Goal: Feedback & Contribution: Contribute content

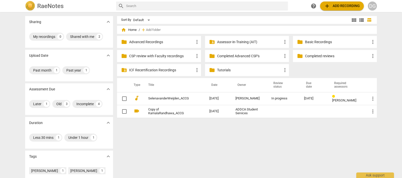
click at [178, 98] on link "SelenavanderWeijden_ACCG" at bounding box center [169, 99] width 43 height 4
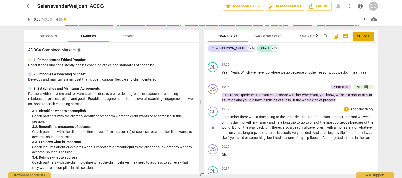
scroll to position [2572, 0]
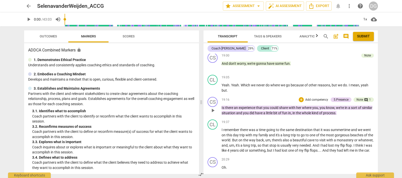
click at [213, 107] on span "play_arrow" at bounding box center [213, 110] width 6 height 6
drag, startPoint x: 212, startPoint y: 97, endPoint x: 223, endPoint y: 96, distance: 10.8
click at [212, 107] on span "pause" at bounding box center [213, 110] width 6 height 6
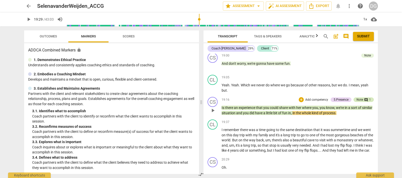
click at [360, 97] on div "Note" at bounding box center [359, 99] width 7 height 5
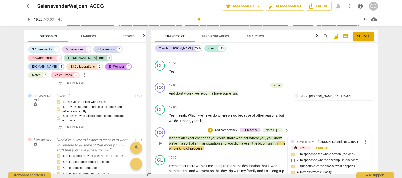
scroll to position [2708, 0]
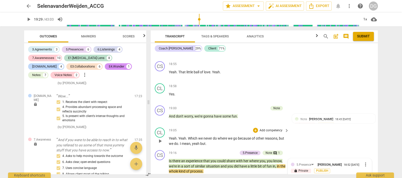
click at [299, 125] on div "CL play_arrow pause 19:05 + Add competency keyboard_arrow_right Yeah . Yeah . W…" at bounding box center [264, 136] width 227 height 23
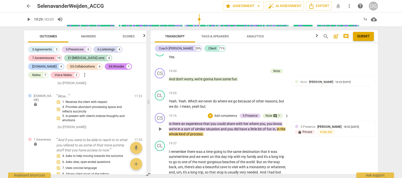
scroll to position [2771, 0]
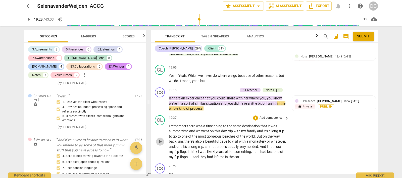
click at [159, 139] on span "play_arrow" at bounding box center [160, 142] width 6 height 6
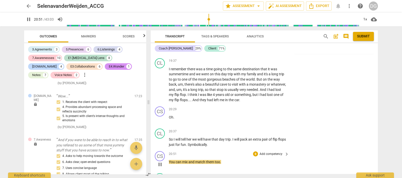
scroll to position [2834, 0]
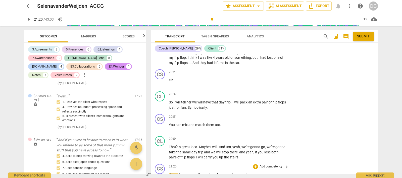
type input "1303"
click at [253, 164] on div "+" at bounding box center [255, 166] width 5 height 5
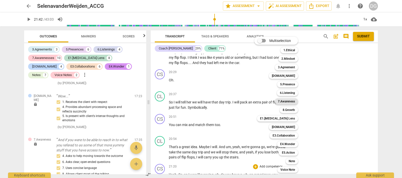
click at [291, 101] on b "7.Awareness" at bounding box center [286, 101] width 17 height 6
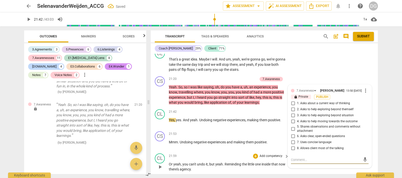
scroll to position [2935, 0]
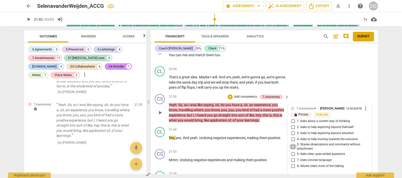
click at [291, 144] on input "5. Shares observations and comments without attachment" at bounding box center [293, 147] width 8 height 6
checkbox input "true"
click at [290, 157] on input "7. Uses concise language" at bounding box center [293, 160] width 8 height 6
checkbox input "true"
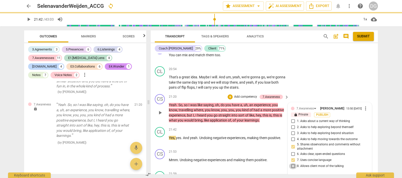
click at [291, 163] on input "8. Allows client most of the talking" at bounding box center [293, 166] width 8 height 6
checkbox input "true"
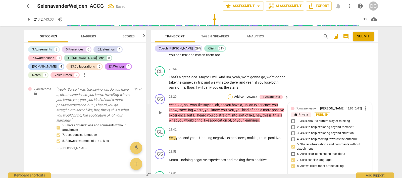
click at [228, 94] on div "+" at bounding box center [229, 96] width 5 height 5
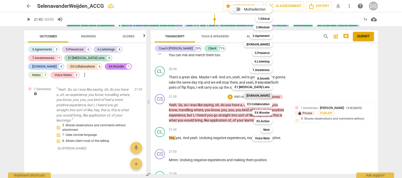
click at [263, 95] on b "[DOMAIN_NAME]" at bounding box center [257, 96] width 23 height 6
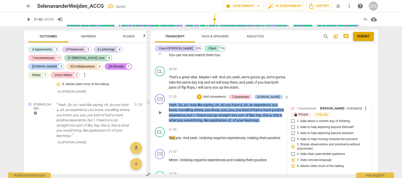
scroll to position [2997, 0]
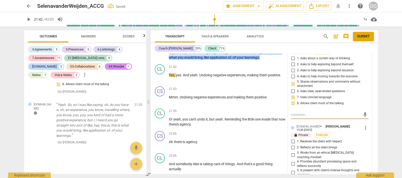
click at [292, 139] on input "1. Receives the client with respect" at bounding box center [293, 142] width 8 height 6
checkbox input "true"
click at [293, 145] on input "2. Reflects all the client brings" at bounding box center [293, 148] width 8 height 6
checkbox input "true"
click at [291, 161] on input "4. Provides abundant processing space and reflects succinctly" at bounding box center [293, 164] width 8 height 6
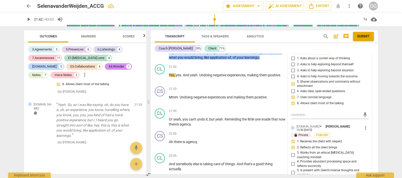
checkbox input "true"
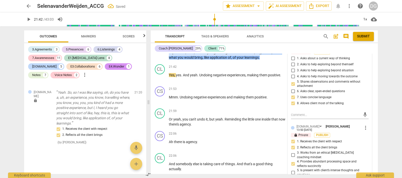
click at [290, 170] on input "5. Is present with client’s intense thoughts and emotions" at bounding box center [293, 173] width 8 height 6
checkbox input "true"
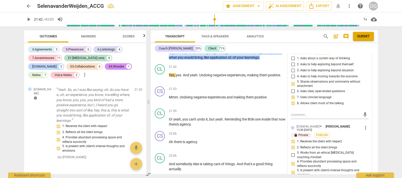
checkbox input "true"
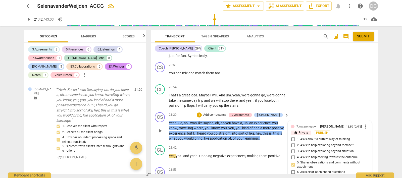
scroll to position [2903, 0]
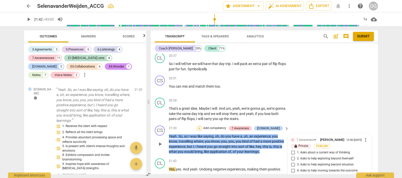
click at [202, 126] on div "+" at bounding box center [199, 128] width 5 height 5
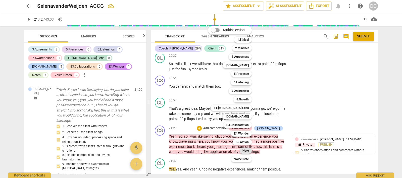
click at [245, 149] on b "Note" at bounding box center [245, 151] width 6 height 6
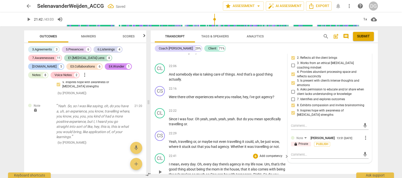
scroll to position [3123, 0]
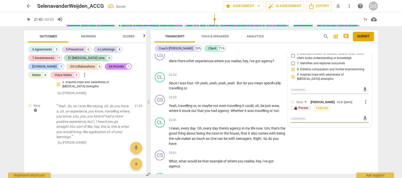
click at [294, 116] on textarea at bounding box center [326, 118] width 70 height 5
type textarea "I"
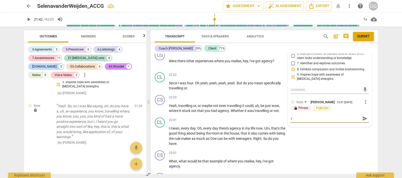
type textarea "I t"
type textarea "I th"
type textarea "I tho"
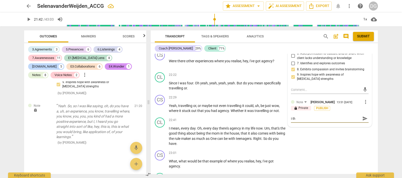
type textarea "I tho"
type textarea "I thou"
type textarea "I thoug"
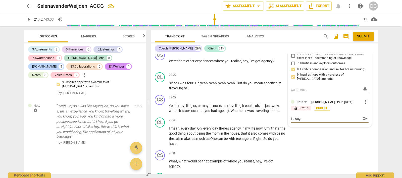
type textarea "I though"
type textarea "I thought"
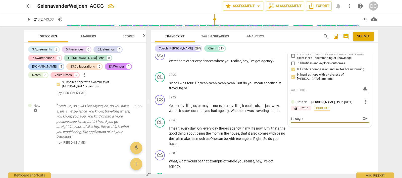
type textarea "I thought"
type textarea "I thought I"
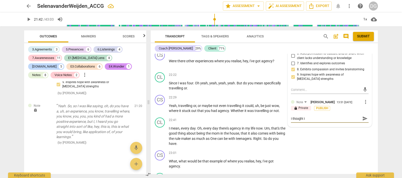
type textarea "I thought I h"
type textarea "I thought I he"
type textarea "I thought I hea"
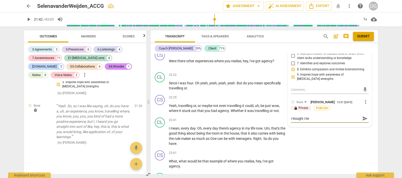
type textarea "I thought I hea"
type textarea "I thought I head"
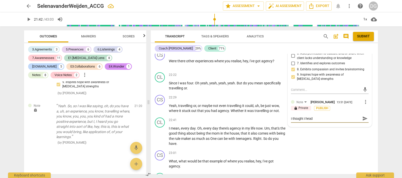
type textarea "I thought I head t"
type textarea "I thought I head te"
type textarea "I thought I head tea"
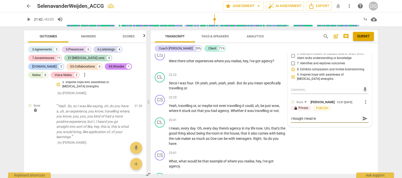
type textarea "I thought I head tea"
type textarea "I thought I head tear"
type textarea "I thought I head tears"
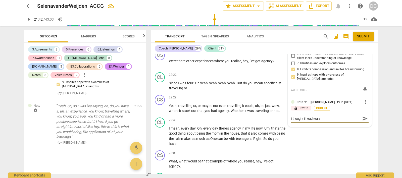
type textarea "I thought I head tears"
type textarea "I thought I head tears f"
type textarea "I thought I head tears fo"
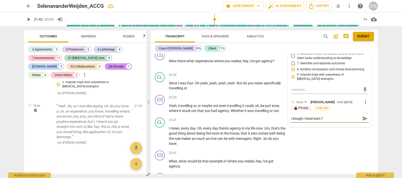
type textarea "I thought I head tears fo"
type textarea "I thought I head tears for"
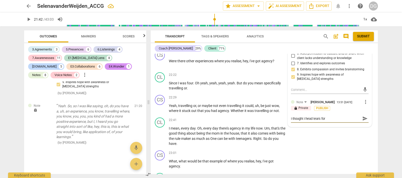
type textarea "I thought I head tears for S"
type textarea "I thought I head tears for Sl"
type textarea "I thought I head tears for Sli"
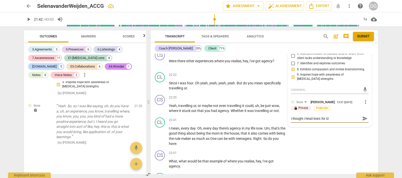
type textarea "I thought I head tears for Sli"
type textarea "I thought I head tears for Slin"
type textarea "I thought I head tears for [PERSON_NAME]"
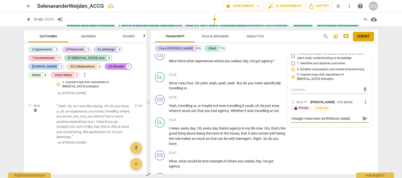
type textarea "I thought I head tears for Slin"
type textarea "I thought I head tears for Sli"
type textarea "I thought I head tears for Sl"
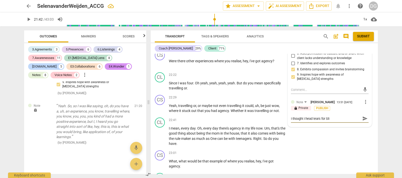
type textarea "I thought I head tears for Sl"
type textarea "I thought I head tears for S"
type textarea "I thought I head tears for Se"
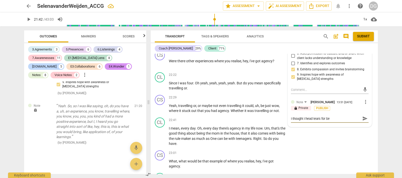
type textarea "I thought I head tears for Sel"
type textarea "I thought I head tears for Seli"
type textarea "I thought I head tears for [PERSON_NAME]"
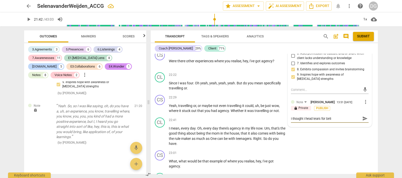
type textarea "I thought I head tears for [PERSON_NAME]"
type textarea "I thought I head tears for [PERSON_NAME]."
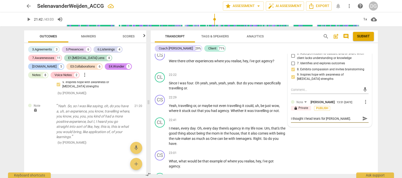
type textarea "I thought I head tears for [PERSON_NAME]."
type textarea "I thought I head tears for [PERSON_NAME]. I"
type textarea "I thought I head tears for [PERSON_NAME]. If"
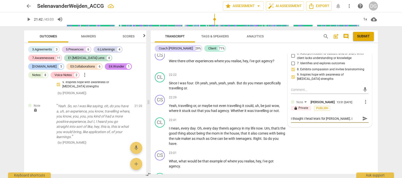
type textarea "I thought I head tears for [PERSON_NAME]. If"
type textarea "I thought I head tears for [PERSON_NAME]. If t"
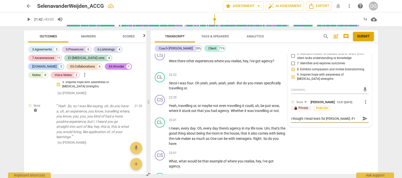
type textarea "I thought I head tears for [PERSON_NAME]. If th"
type textarea "I thought I head tears for [PERSON_NAME]. If tha"
type textarea "I thought I head tears for [PERSON_NAME]. If that"
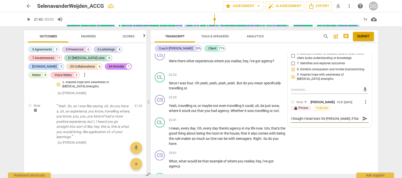
type textarea "I thought I head tears for [PERSON_NAME]. If that"
type textarea "I thought I head tears for [PERSON_NAME]. If that i"
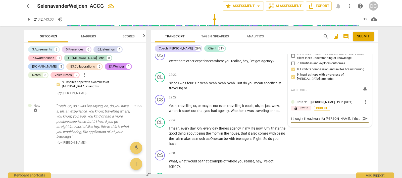
type textarea "I thought I head tears for [PERSON_NAME]. If that is"
type textarea "I thought I head tears for [PERSON_NAME]. If that is t"
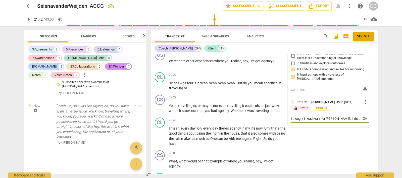
type textarea "I thought I head tears for [PERSON_NAME]. If that is t"
type textarea "I thought I head tears for [PERSON_NAME]. If that is te"
type textarea "I thought I head tears for [PERSON_NAME]. If that is teh"
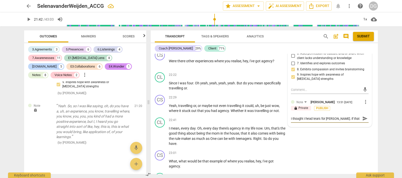
type textarea "I thought I head tears for [PERSON_NAME]. If that is teh"
type textarea "I thought I head tears for [PERSON_NAME]. If that is teh c"
type textarea "I thought I head tears for [PERSON_NAME]. If that is teh ca"
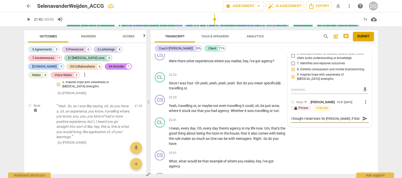
type textarea "I thought I head tears for [PERSON_NAME]. If that is teh cas"
type textarea "I thought I head tears for [PERSON_NAME]. If that is teh case"
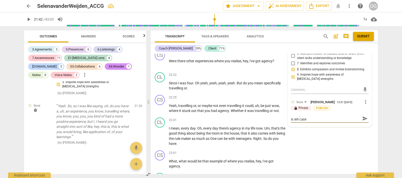
type textarea "I thought I head tears for [PERSON_NAME]. If that is teh case"
type textarea "I thought I head tears for [PERSON_NAME]. If that is teh case i"
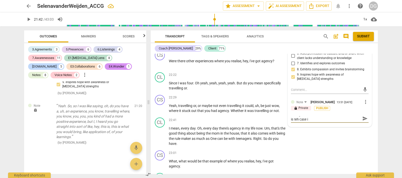
type textarea "I thought I head tears for [PERSON_NAME]. If that is teh case i m"
type textarea "I thought I head tears for [PERSON_NAME]. If that is teh case i ma"
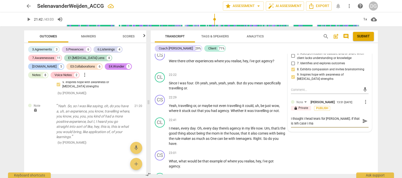
type textarea "I thought I head tears for [PERSON_NAME]. If that is teh case i may"
type textarea "I thought I head tears for [PERSON_NAME]. If that is teh case i may w"
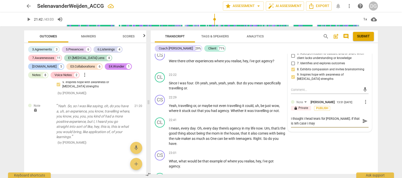
type textarea "I thought I head tears for [PERSON_NAME]. If that is teh case i may w"
type textarea "I thought I head tears for [PERSON_NAME]. If that is teh case i may wa"
type textarea "I thought I head tears for [PERSON_NAME]. If that is teh case i may wan"
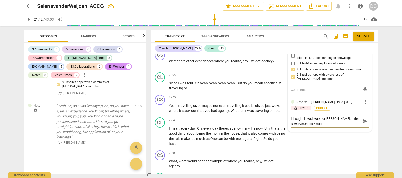
type textarea "I thought I head tears for [PERSON_NAME]. If that is teh case i may want"
type textarea "I thought I head tears for [PERSON_NAME]. If that is teh case i may want t"
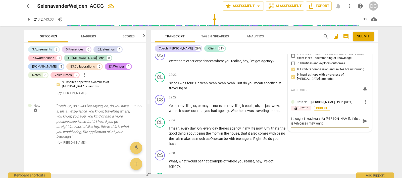
type textarea "I thought I head tears for [PERSON_NAME]. If that is teh case i may want t"
type textarea "I thought I head tears for [PERSON_NAME]. If that is teh case i may want to"
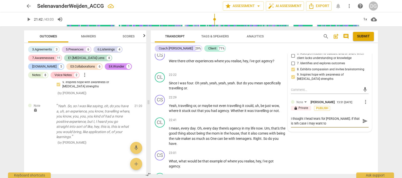
type textarea "I thought I head tears for [PERSON_NAME]. If that is teh case i may want to c"
type textarea "I thought I head tears for [PERSON_NAME]. If that is teh case i may want to ch"
type textarea "I thought I head tears for [PERSON_NAME]. If that is teh case i may want to che"
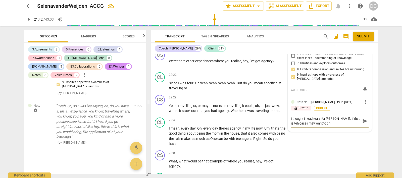
type textarea "I thought I head tears for [PERSON_NAME]. If that is teh case i may want to che"
type textarea "I thought I head tears for [PERSON_NAME]. If that is teh case i may want to chec"
type textarea "I thought I head tears for [PERSON_NAME]. If that is teh case i may want to che…"
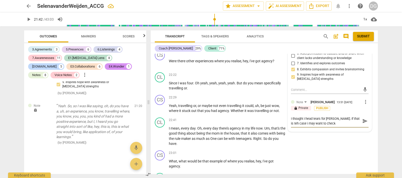
type textarea "I thought I head tears for [PERSON_NAME]. If that is teh case i may want to che…"
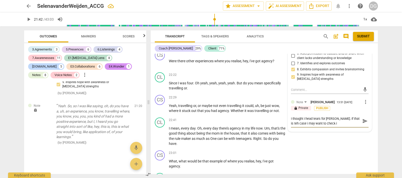
type textarea "I thought I head tears for [PERSON_NAME]. If that is teh case i may want to che…"
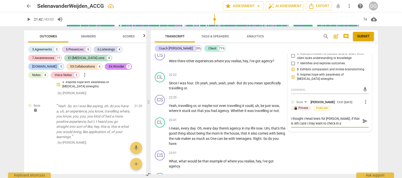
type textarea "I thought I head tears for [PERSON_NAME]. If that is teh case i may want to che…"
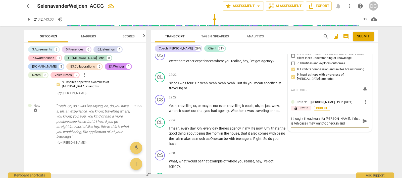
type textarea "I thought I head tears for [PERSON_NAME]. If that is teh case i may want to che…"
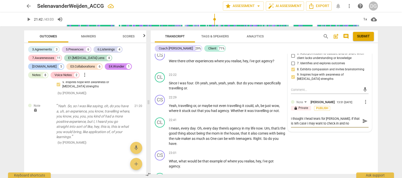
type textarea "I thought I head tears for [PERSON_NAME]. If that is teh case i may want to che…"
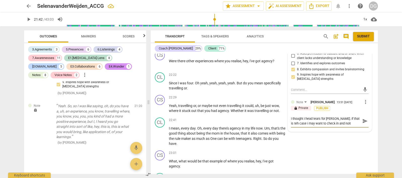
type textarea "I thought I head tears for [PERSON_NAME]. If that is teh case i may want to che…"
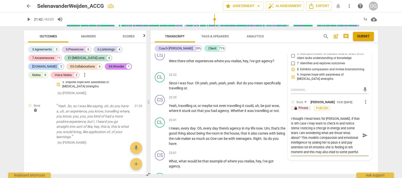
drag, startPoint x: 323, startPoint y: 112, endPoint x: 289, endPoint y: 76, distance: 49.0
click at [289, 76] on div "7.Awareness [PERSON_NAME] 13:50 [DATE] more_vert lock Private Publish 1. Asks a…" at bounding box center [330, 37] width 84 height 246
drag, startPoint x: 290, startPoint y: 79, endPoint x: 358, endPoint y: 121, distance: 80.0
click at [358, 121] on div "CS play_arrow pause 00:03 + Add competency keyboard_arrow_right Hello . CL play…" at bounding box center [264, 114] width 227 height 120
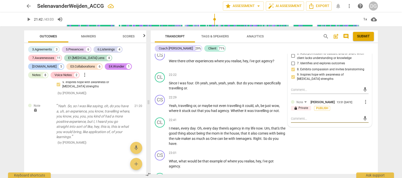
scroll to position [0, 0]
paste textarea "I thought I heard some emotion in [PERSON_NAME]’s voice—perhaps even tears. If …"
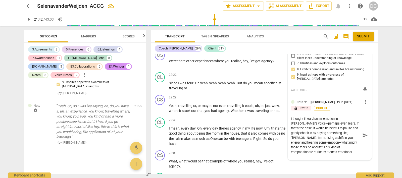
click at [292, 116] on textarea "I thought I heard some emotion in [PERSON_NAME]’s voice—perhaps even tears. If …" at bounding box center [326, 135] width 70 height 38
click at [251, 70] on div "CL play_arrow pause 22:22 + Add competency keyboard_arrow_right Since I was fou…" at bounding box center [264, 81] width 227 height 23
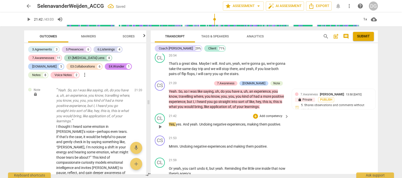
scroll to position [2935, 0]
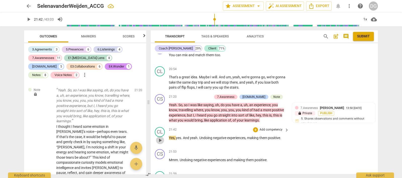
click at [160, 137] on span "play_arrow" at bounding box center [160, 140] width 6 height 6
click at [254, 149] on div "+" at bounding box center [255, 151] width 5 height 5
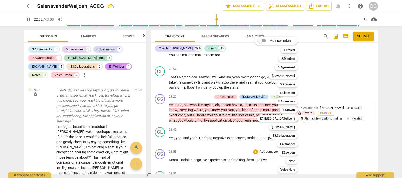
click at [161, 151] on div at bounding box center [201, 89] width 402 height 178
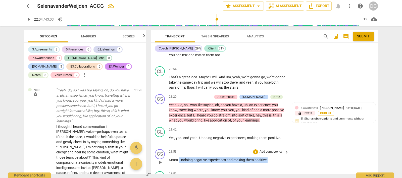
drag, startPoint x: 268, startPoint y: 125, endPoint x: 178, endPoint y: 125, distance: 90.1
click at [178, 157] on p "Mmm . Undoing negative experiences and making them positive ." at bounding box center [227, 159] width 117 height 5
click at [278, 120] on icon "button" at bounding box center [279, 120] width 2 height 2
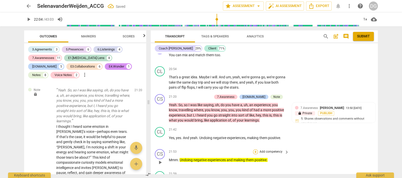
click at [253, 149] on div "+" at bounding box center [255, 151] width 5 height 5
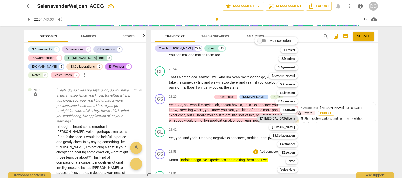
click at [284, 119] on b "E1.[MEDICAL_DATA] Lens" at bounding box center [277, 118] width 35 height 6
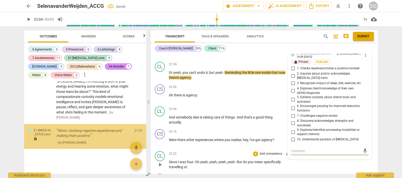
scroll to position [3114, 0]
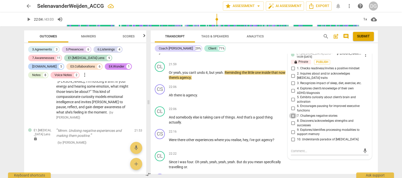
click at [291, 113] on input "7. Challenges negative stories" at bounding box center [293, 116] width 8 height 6
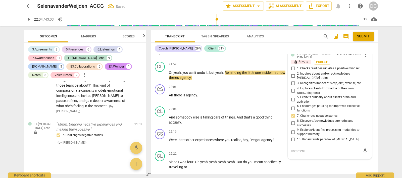
scroll to position [3013, 0]
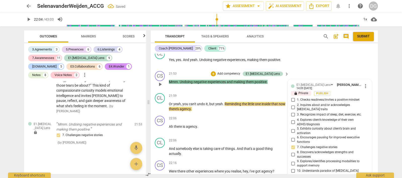
click at [291, 128] on input "5. Exhibits curiosity about client’s brain and activation" at bounding box center [293, 131] width 8 height 6
click at [291, 137] on input "6. Encourages pausing for improved executive functions" at bounding box center [293, 140] width 8 height 6
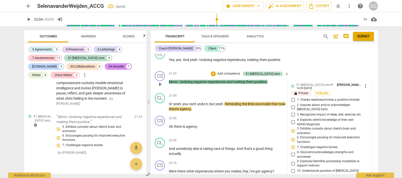
click at [291, 97] on input "1. Checks readiness/invites a positive mindset" at bounding box center [293, 100] width 8 height 6
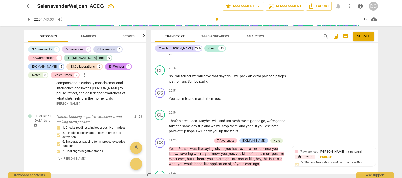
scroll to position [2887, 0]
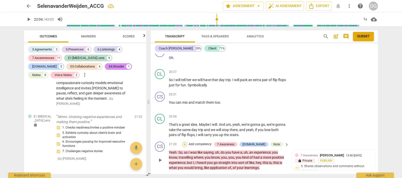
click at [187, 142] on div "+" at bounding box center [184, 144] width 5 height 5
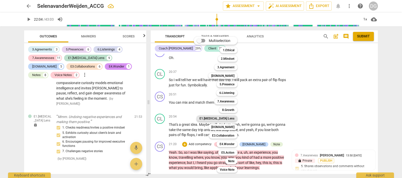
click at [230, 118] on b "E1.[MEDICAL_DATA] Lens" at bounding box center [216, 118] width 35 height 6
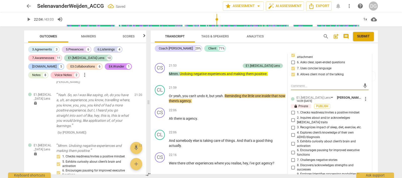
scroll to position [3029, 0]
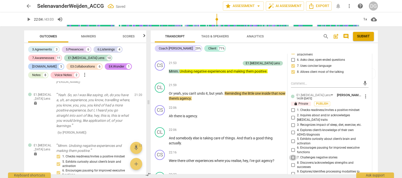
click at [292, 155] on input "7. Challenges negative stories" at bounding box center [293, 158] width 8 height 6
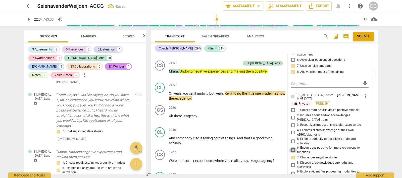
click at [291, 147] on input "6. Encourages pausing for improved executive functions" at bounding box center [293, 150] width 8 height 6
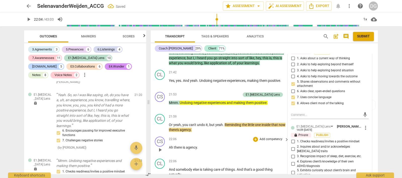
scroll to position [2966, 0]
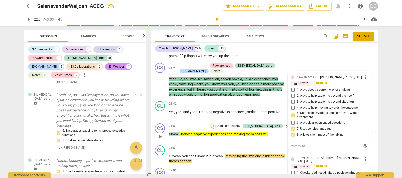
click at [216, 123] on div "+" at bounding box center [213, 125] width 5 height 5
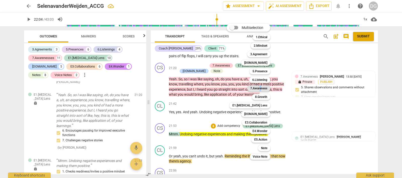
click at [260, 88] on b "7.Awareness" at bounding box center [258, 88] width 17 height 6
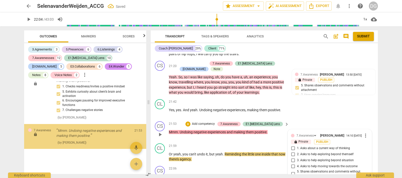
scroll to position [3235, 0]
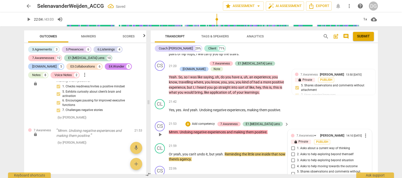
click at [293, 171] on input "5. Shares observations and comments without attachment" at bounding box center [293, 174] width 8 height 6
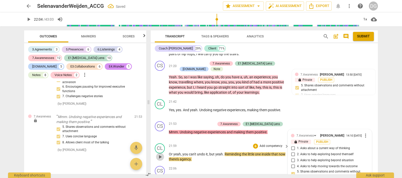
click at [160, 154] on span "play_arrow" at bounding box center [160, 157] width 6 height 6
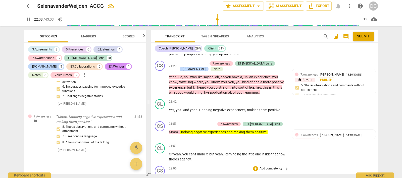
scroll to position [2999, 0]
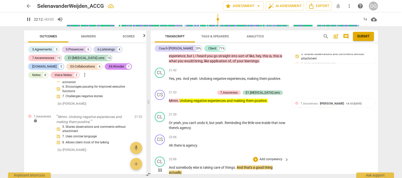
click at [159, 167] on span "pause" at bounding box center [160, 170] width 6 height 6
click at [160, 167] on span "play_arrow" at bounding box center [160, 170] width 6 height 6
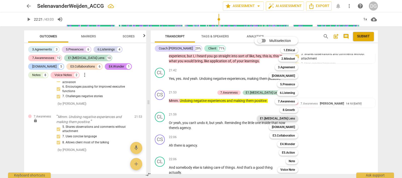
click at [287, 118] on b "E1.[MEDICAL_DATA] Lens" at bounding box center [277, 118] width 35 height 6
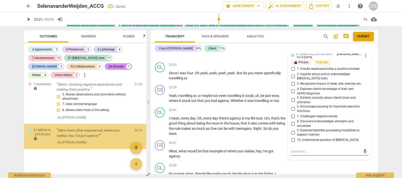
scroll to position [3281, 0]
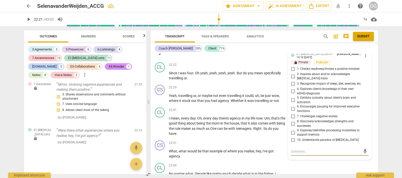
click at [291, 113] on input "7. Challenges negative stories" at bounding box center [293, 116] width 8 height 6
click at [291, 106] on input "6. Encourages pausing for improved executive functions" at bounding box center [293, 109] width 8 height 6
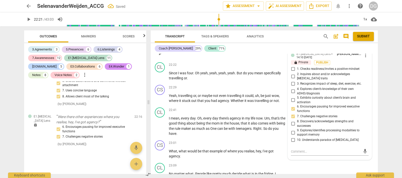
click at [291, 137] on input "10. Understands paradox of [MEDICAL_DATA]" at bounding box center [293, 140] width 8 height 6
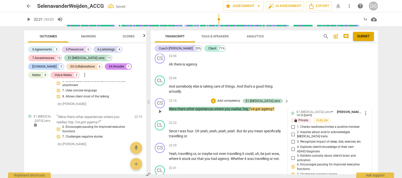
scroll to position [3076, 0]
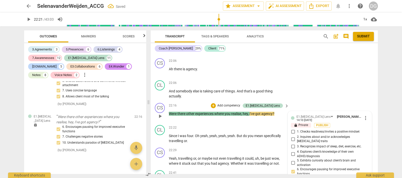
click at [291, 160] on input "5. Exhibits curiosity about client’s brain and activation" at bounding box center [293, 163] width 8 height 6
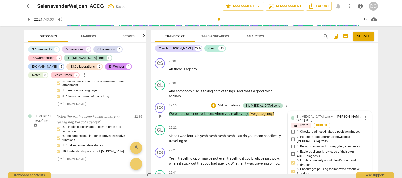
click at [291, 129] on input "1. Checks readiness/invites a positive mindset" at bounding box center [293, 132] width 8 height 6
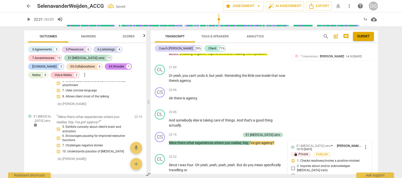
scroll to position [3044, 0]
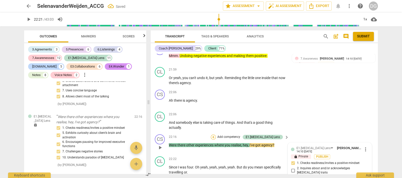
click at [216, 135] on div "+" at bounding box center [213, 137] width 5 height 5
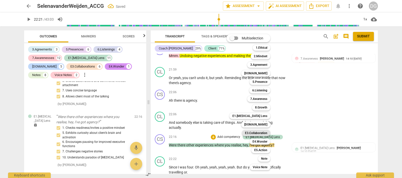
click at [259, 132] on b "E3.Collaboration" at bounding box center [256, 133] width 22 height 6
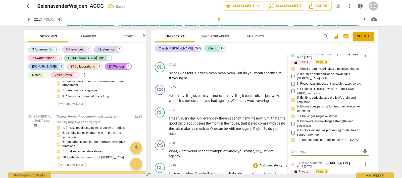
scroll to position [3342, 0]
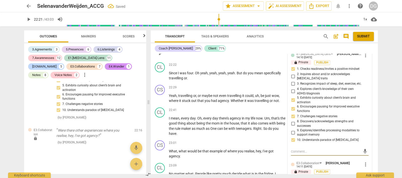
click at [292, 175] on input "1. Seeks client’s choice of path" at bounding box center [293, 178] width 8 height 6
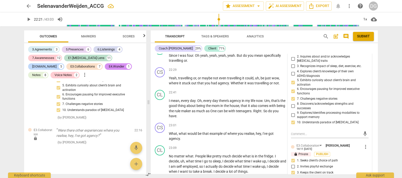
scroll to position [3170, 0]
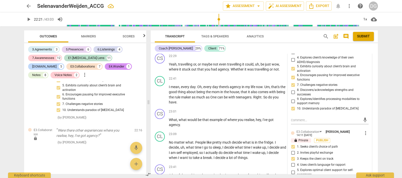
click at [291, 162] on input "4. Uses client’s language for rapport" at bounding box center [293, 165] width 8 height 6
click at [291, 169] on input "5. Explores optimal client support for self-awareness" at bounding box center [293, 172] width 8 height 6
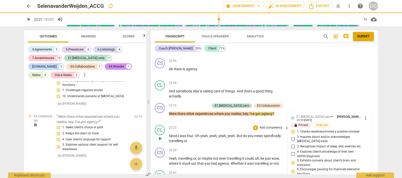
scroll to position [3044, 0]
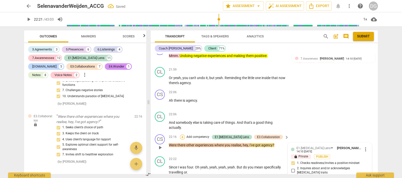
click at [185, 135] on div "+" at bounding box center [182, 137] width 5 height 5
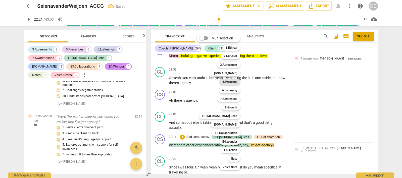
click at [234, 84] on b "5.Presence" at bounding box center [229, 82] width 15 height 6
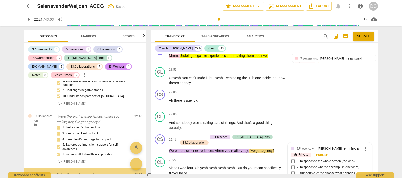
scroll to position [3400, 0]
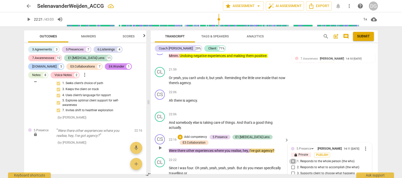
click at [291, 158] on input "1. Responds to the whole person (the who)" at bounding box center [293, 161] width 8 height 6
click at [292, 170] on input "3. Supports client to choose what happens" at bounding box center [293, 173] width 8 height 6
click at [293, 176] on input "4. Demonstrates curiosity" at bounding box center [293, 179] width 8 height 6
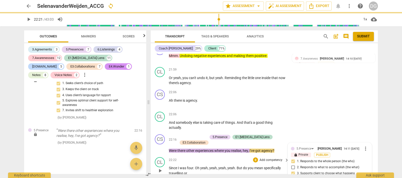
click at [160, 168] on span "play_arrow" at bounding box center [160, 171] width 6 height 6
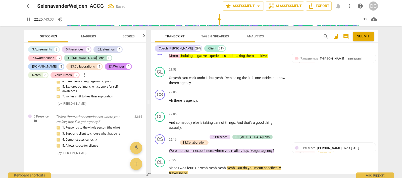
scroll to position [3076, 0]
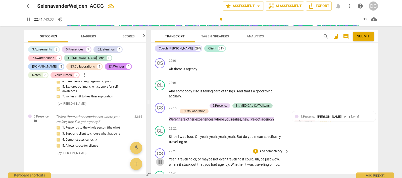
click at [159, 159] on span "pause" at bounding box center [160, 162] width 6 height 6
click at [253, 149] on div "+" at bounding box center [255, 151] width 5 height 5
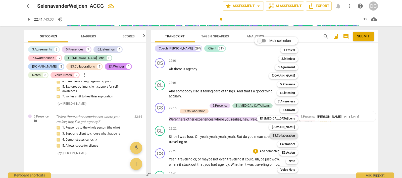
click at [286, 134] on b "E3.Collaboration" at bounding box center [283, 136] width 22 height 6
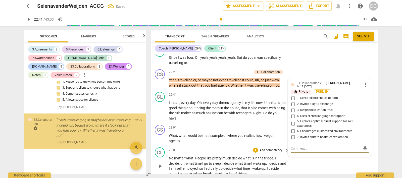
scroll to position [3460, 0]
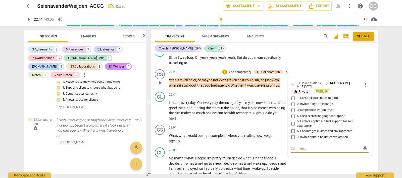
click at [292, 95] on input "1. Seeks client’s choice of path" at bounding box center [293, 98] width 8 height 6
click at [291, 107] on input "3. Keeps the client on track" at bounding box center [293, 110] width 8 height 6
click at [291, 113] on input "4. Uses client’s language for rapport" at bounding box center [293, 116] width 8 height 6
click at [291, 121] on input "5. Explores optimal client support for self-awareness" at bounding box center [293, 124] width 8 height 6
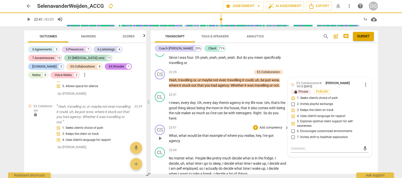
scroll to position [3092, 0]
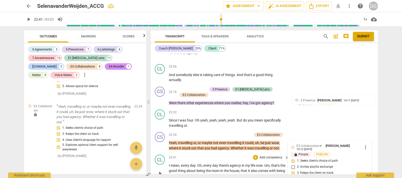
click at [160, 170] on span "play_arrow" at bounding box center [160, 173] width 6 height 6
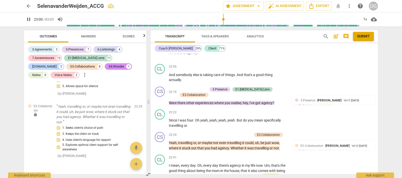
scroll to position [3123, 0]
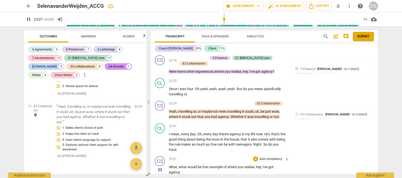
click at [160, 167] on span "pause" at bounding box center [160, 170] width 6 height 6
click at [253, 156] on div "+" at bounding box center [255, 158] width 5 height 5
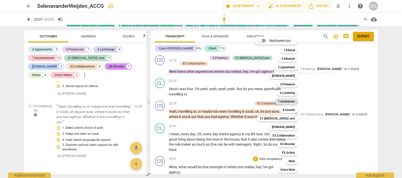
click at [288, 101] on b "7.Awareness" at bounding box center [286, 101] width 17 height 6
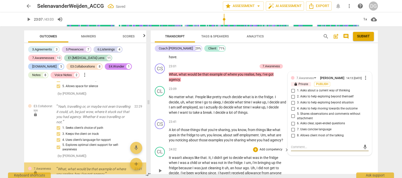
scroll to position [3512, 0]
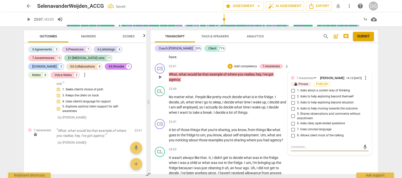
click at [291, 120] on input "6. Asks clear, open-ended questions" at bounding box center [293, 123] width 8 height 6
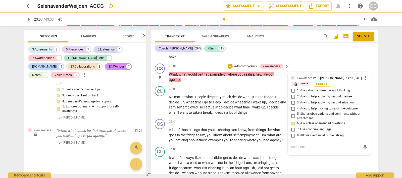
click at [291, 106] on input "4. Asks to help moving towards the outcome" at bounding box center [293, 109] width 8 height 6
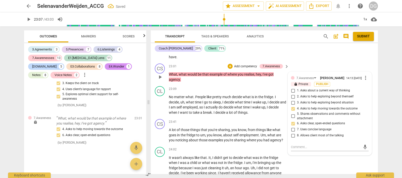
click at [292, 126] on input "7. Uses concise language" at bounding box center [293, 129] width 8 height 6
click at [291, 133] on input "8. Allows client most of the talking" at bounding box center [293, 136] width 8 height 6
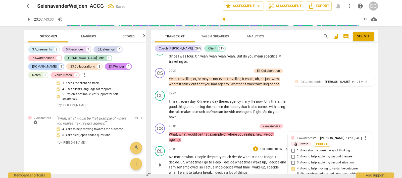
scroll to position [3153, 0]
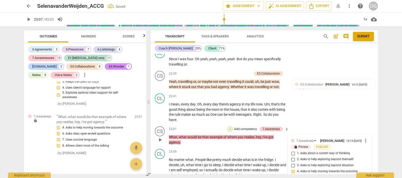
click at [229, 126] on div "+" at bounding box center [229, 128] width 5 height 5
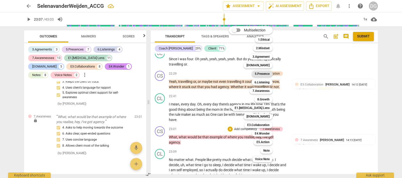
click at [264, 73] on b "5.Presence" at bounding box center [261, 74] width 15 height 6
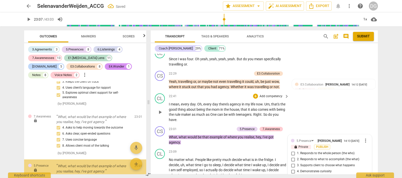
scroll to position [3561, 0]
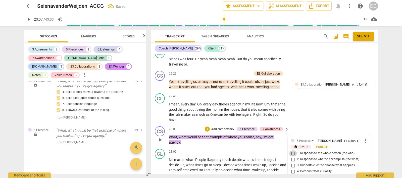
click at [292, 150] on input "1. Responds to the whole person (the who)" at bounding box center [293, 153] width 8 height 6
click at [292, 162] on input "3. Supports client to choose what happens" at bounding box center [293, 165] width 8 height 6
click at [291, 168] on input "4. Demonstrates curiosity" at bounding box center [293, 171] width 8 height 6
click at [291, 174] on input "5. Allows space for silence" at bounding box center [293, 177] width 8 height 6
drag, startPoint x: 158, startPoint y: 131, endPoint x: 162, endPoint y: 134, distance: 4.7
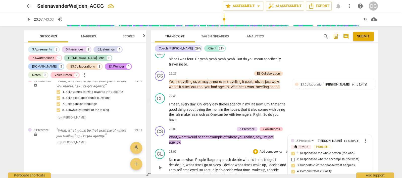
click at [159, 165] on span "play_arrow" at bounding box center [160, 168] width 6 height 6
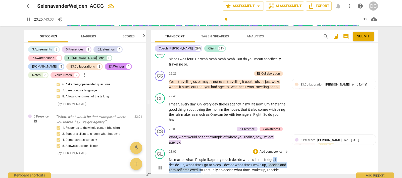
drag, startPoint x: 274, startPoint y: 124, endPoint x: 208, endPoint y: 135, distance: 66.9
click at [208, 157] on p "No matter what . People like pretty much decide what is in the fridge . I decid…" at bounding box center [227, 167] width 117 height 21
click at [223, 129] on icon "button" at bounding box center [222, 128] width 5 height 6
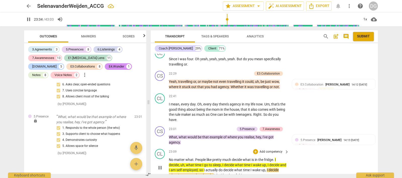
drag, startPoint x: 226, startPoint y: 141, endPoint x: 263, endPoint y: 141, distance: 36.6
click at [263, 157] on p "No matter what . People like pretty much decide what is in the fridge . I decid…" at bounding box center [227, 167] width 117 height 21
drag, startPoint x: 270, startPoint y: 135, endPoint x: 268, endPoint y: 137, distance: 2.9
click at [270, 135] on icon "button" at bounding box center [270, 135] width 2 height 2
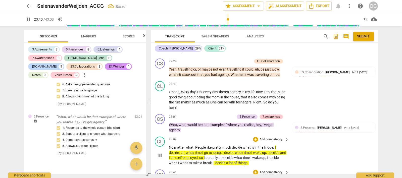
scroll to position [3185, 0]
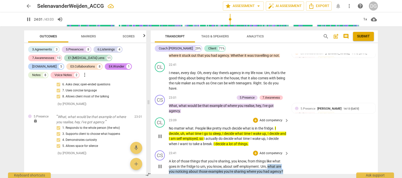
drag, startPoint x: 269, startPoint y: 132, endPoint x: 286, endPoint y: 136, distance: 17.9
click at [286, 159] on div "A lot of those things that you're sharing , you know , from things like what go…" at bounding box center [229, 167] width 120 height 16
click at [295, 129] on icon "button" at bounding box center [294, 130] width 5 height 6
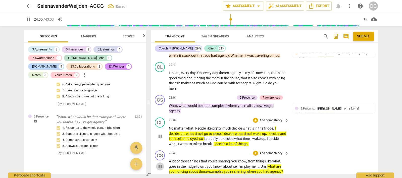
click at [159, 163] on span "pause" at bounding box center [160, 166] width 6 height 6
click at [254, 151] on div "+" at bounding box center [255, 153] width 5 height 5
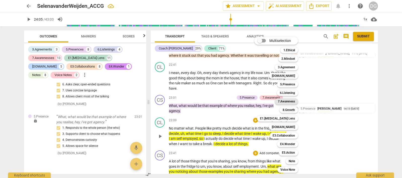
click at [290, 101] on b "7.Awareness" at bounding box center [286, 101] width 17 height 6
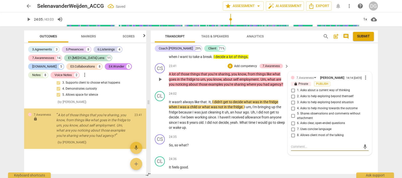
scroll to position [3626, 0]
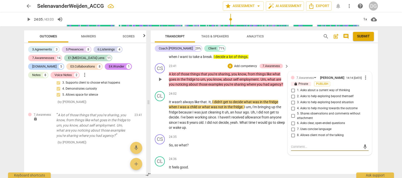
click at [291, 120] on input "6. Asks clear, open-ended questions" at bounding box center [293, 123] width 8 height 6
click at [291, 126] on input "7. Uses concise language" at bounding box center [293, 129] width 8 height 6
click at [292, 132] on input "8. Allows client most of the talking" at bounding box center [293, 135] width 8 height 6
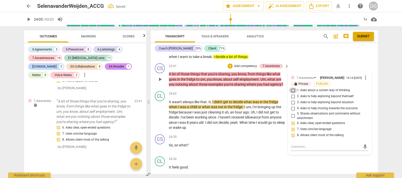
click at [291, 87] on input "1. Asks about a current way of thinking" at bounding box center [293, 90] width 8 height 6
click at [247, 143] on p "So , so what ?" at bounding box center [227, 145] width 117 height 5
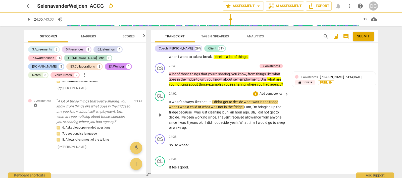
scroll to position [3240, 0]
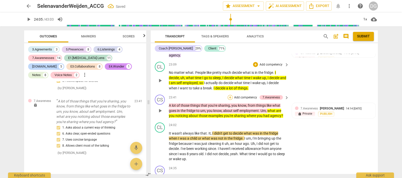
click at [228, 95] on div "+" at bounding box center [229, 97] width 5 height 5
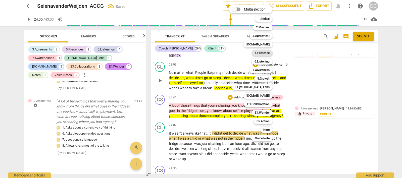
click at [260, 53] on b "5.Presence" at bounding box center [261, 53] width 15 height 6
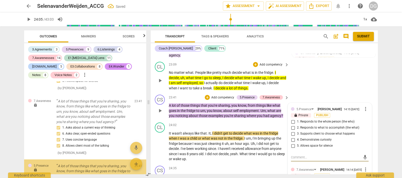
scroll to position [3691, 0]
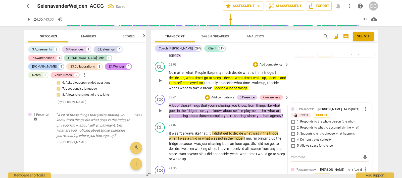
click at [292, 131] on input "3. Supports client to choose what happens" at bounding box center [293, 134] width 8 height 6
click at [291, 137] on input "4. Demonstrates curiosity" at bounding box center [293, 140] width 8 height 6
click at [291, 143] on input "5. Allows space for silence" at bounding box center [293, 146] width 8 height 6
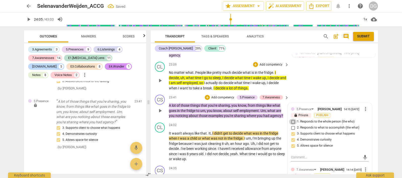
click at [291, 119] on input "1. Responds to the whole person (the who)" at bounding box center [293, 122] width 8 height 6
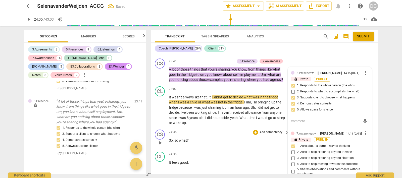
scroll to position [3240, 0]
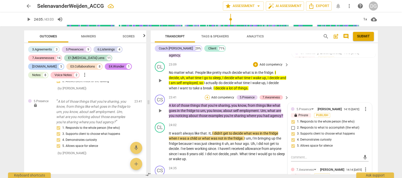
click at [206, 95] on div "+" at bounding box center [207, 97] width 5 height 5
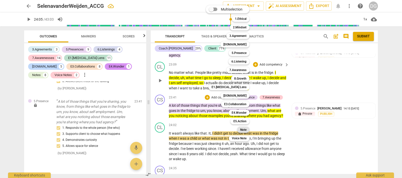
click at [242, 129] on b "Note" at bounding box center [243, 130] width 6 height 6
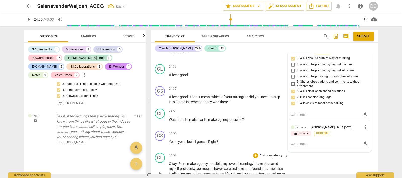
scroll to position [3366, 0]
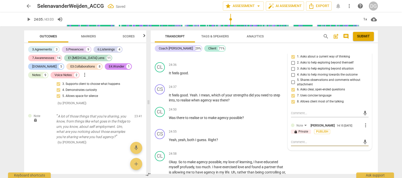
click at [293, 140] on textarea at bounding box center [326, 142] width 70 height 5
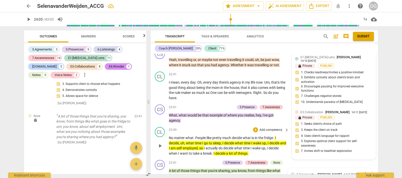
scroll to position [3178, 0]
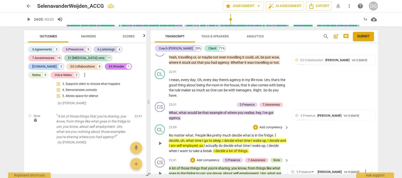
click at [275, 158] on div "Note" at bounding box center [276, 160] width 7 height 5
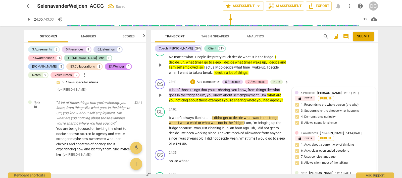
scroll to position [3272, 0]
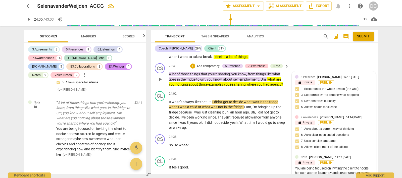
click at [315, 166] on div "You are being focused on inviting the client to nocite her own attersn fo agenc…" at bounding box center [334, 178] width 78 height 24
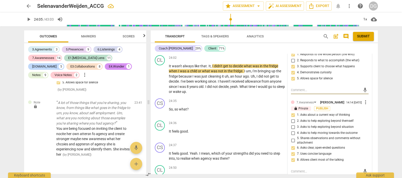
scroll to position [3335, 0]
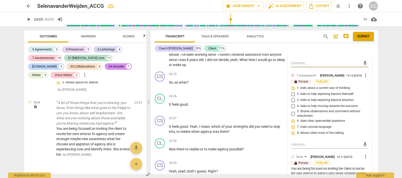
click at [364, 154] on span "more_vert" at bounding box center [365, 157] width 6 height 6
click at [366, 123] on li "Edit" at bounding box center [369, 124] width 17 height 10
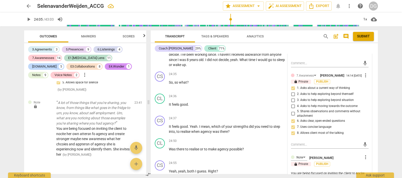
drag, startPoint x: 302, startPoint y: 169, endPoint x: 287, endPoint y: 139, distance: 33.9
click at [288, 139] on div "5.Presence [PERSON_NAME] 14:15 [DATE] more_vert lock Private Publish 1. Respond…" at bounding box center [330, 115] width 84 height 212
paste textarea "You’re intentionally guiding the client to notice her own patterns of agency an…"
drag, startPoint x: 329, startPoint y: 140, endPoint x: 294, endPoint y: 140, distance: 34.4
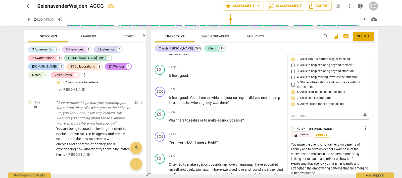
scroll to position [3366, 0]
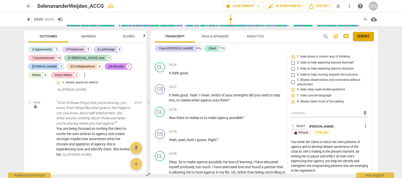
click at [335, 140] on textarea "You invite the client to notice her own patterns of agency and to develop deepe…" at bounding box center [330, 156] width 78 height 33
drag, startPoint x: 361, startPoint y: 127, endPoint x: 355, endPoint y: 128, distance: 5.8
click at [355, 140] on textarea "You invite the client to notice her own patterns of agency and to develop deepe…" at bounding box center [330, 156] width 78 height 33
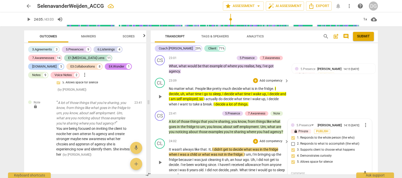
scroll to position [3209, 0]
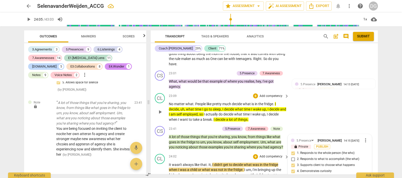
click at [161, 175] on span "play_arrow" at bounding box center [160, 178] width 6 height 6
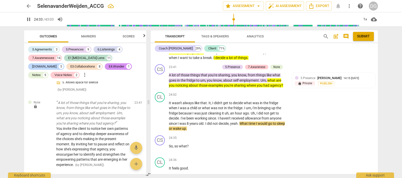
scroll to position [3272, 0]
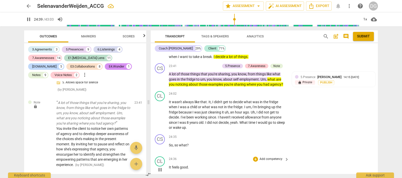
click at [160, 167] on span "pause" at bounding box center [160, 170] width 6 height 6
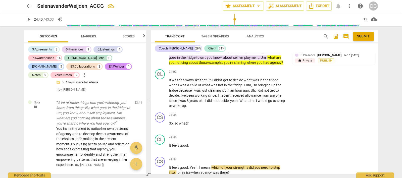
scroll to position [3303, 0]
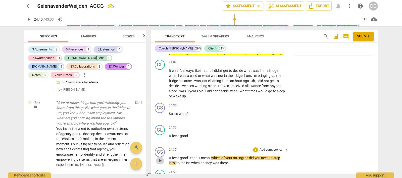
click at [159, 158] on span "play_arrow" at bounding box center [160, 161] width 6 height 6
click at [159, 158] on span "pause" at bounding box center [160, 161] width 6 height 6
click at [253, 147] on div "+" at bounding box center [255, 149] width 5 height 5
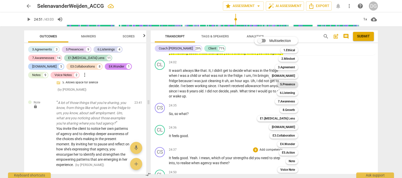
click at [288, 84] on b "5.Presence" at bounding box center [287, 84] width 15 height 6
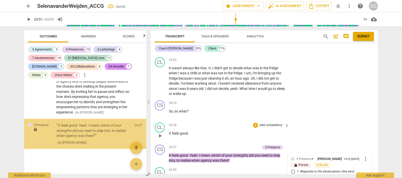
scroll to position [3820, 0]
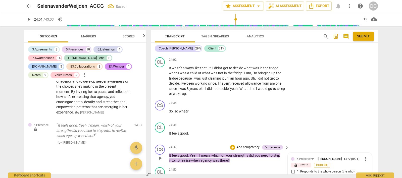
click at [292, 169] on input "1. Responds to the whole person (the who)" at bounding box center [293, 172] width 8 height 6
click at [231, 145] on div "+" at bounding box center [232, 147] width 5 height 5
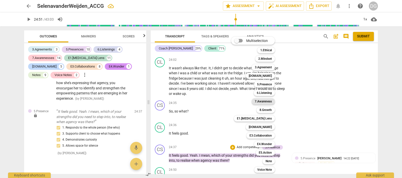
click at [265, 101] on b "7.Awareness" at bounding box center [262, 101] width 17 height 6
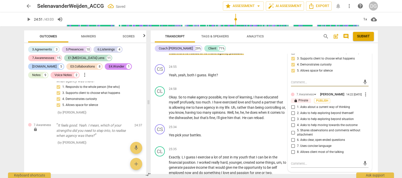
scroll to position [3431, 0]
click at [291, 137] on input "6. Asks clear, open-ended questions" at bounding box center [293, 140] width 8 height 6
click at [292, 143] on input "7. Uses concise language" at bounding box center [293, 146] width 8 height 6
click at [292, 149] on input "8. Allows client most of the talking" at bounding box center [293, 152] width 8 height 6
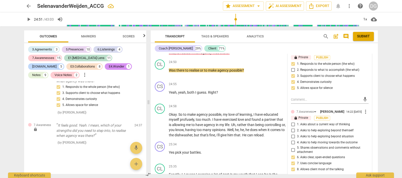
scroll to position [3400, 0]
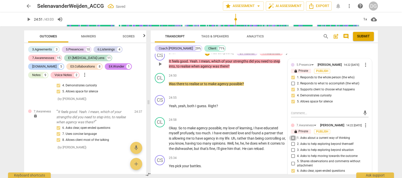
click at [292, 135] on input "1. Asks about a current way of thinking" at bounding box center [293, 138] width 8 height 6
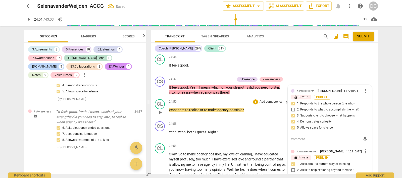
scroll to position [3337, 0]
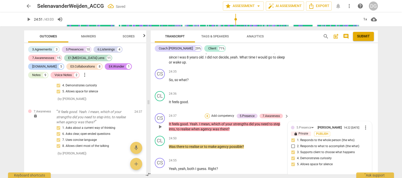
click at [207, 113] on div "+" at bounding box center [207, 115] width 5 height 5
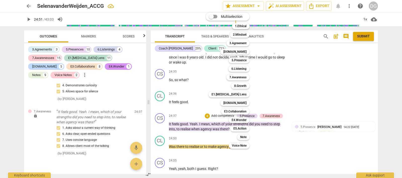
click at [265, 107] on div at bounding box center [201, 89] width 402 height 178
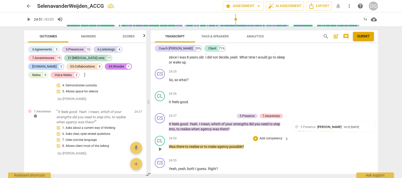
click at [159, 146] on span "play_arrow" at bounding box center [160, 149] width 6 height 6
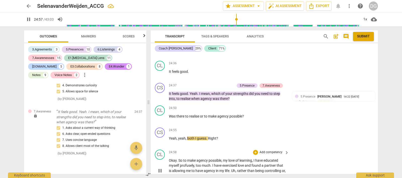
scroll to position [3368, 0]
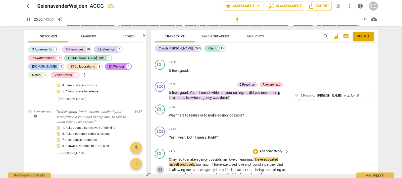
drag, startPoint x: 160, startPoint y: 134, endPoint x: 206, endPoint y: 118, distance: 48.5
click at [160, 167] on span "pause" at bounding box center [160, 170] width 6 height 6
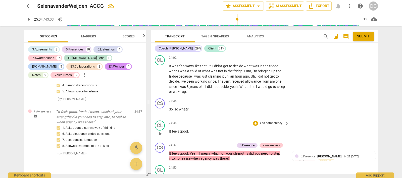
scroll to position [3306, 0]
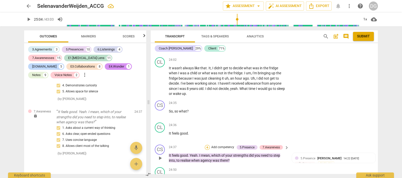
click at [205, 145] on div "+" at bounding box center [207, 147] width 5 height 5
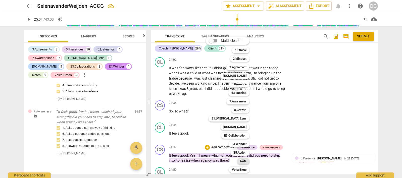
click at [244, 160] on b "Note" at bounding box center [243, 161] width 6 height 6
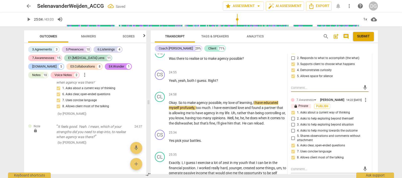
scroll to position [3431, 0]
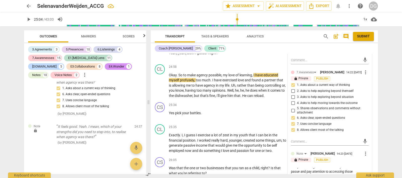
scroll to position [0, 0]
drag, startPoint x: 345, startPoint y: 172, endPoint x: 286, endPoint y: 139, distance: 67.7
click at [287, 139] on div "5.Presence [PERSON_NAME] 14:22 [DATE] more_vert lock Private Publish 1. Respond…" at bounding box center [329, 109] width 84 height 207
paste textarea "You invited your client to pause and reflect on the character strengths that he…"
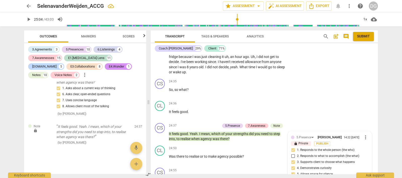
scroll to position [3359, 0]
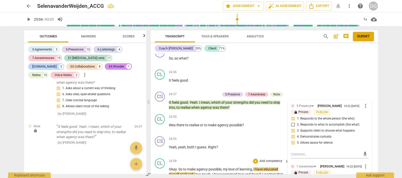
click at [159, 176] on span "play_arrow" at bounding box center [160, 179] width 6 height 6
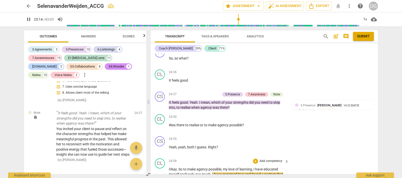
click at [160, 176] on span "pause" at bounding box center [160, 179] width 6 height 6
drag, startPoint x: 223, startPoint y: 133, endPoint x: 252, endPoint y: 132, distance: 28.9
click at [252, 167] on p "Okay . So to make agency possible , my love of learning , I have educated mysel…" at bounding box center [227, 180] width 117 height 26
click at [262, 126] on icon "button" at bounding box center [264, 127] width 5 height 6
drag, startPoint x: 233, startPoint y: 144, endPoint x: 213, endPoint y: 140, distance: 19.8
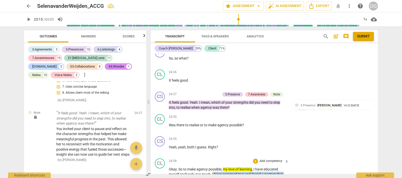
click at [213, 167] on p "Okay . So to make agency possible , my love of learning , I have educated mysel…" at bounding box center [227, 180] width 117 height 26
click at [243, 136] on icon "button" at bounding box center [243, 137] width 3 height 4
click at [159, 176] on span "play_arrow" at bounding box center [160, 179] width 6 height 6
click at [161, 176] on span "pause" at bounding box center [160, 179] width 6 height 6
